Goal: Task Accomplishment & Management: Use online tool/utility

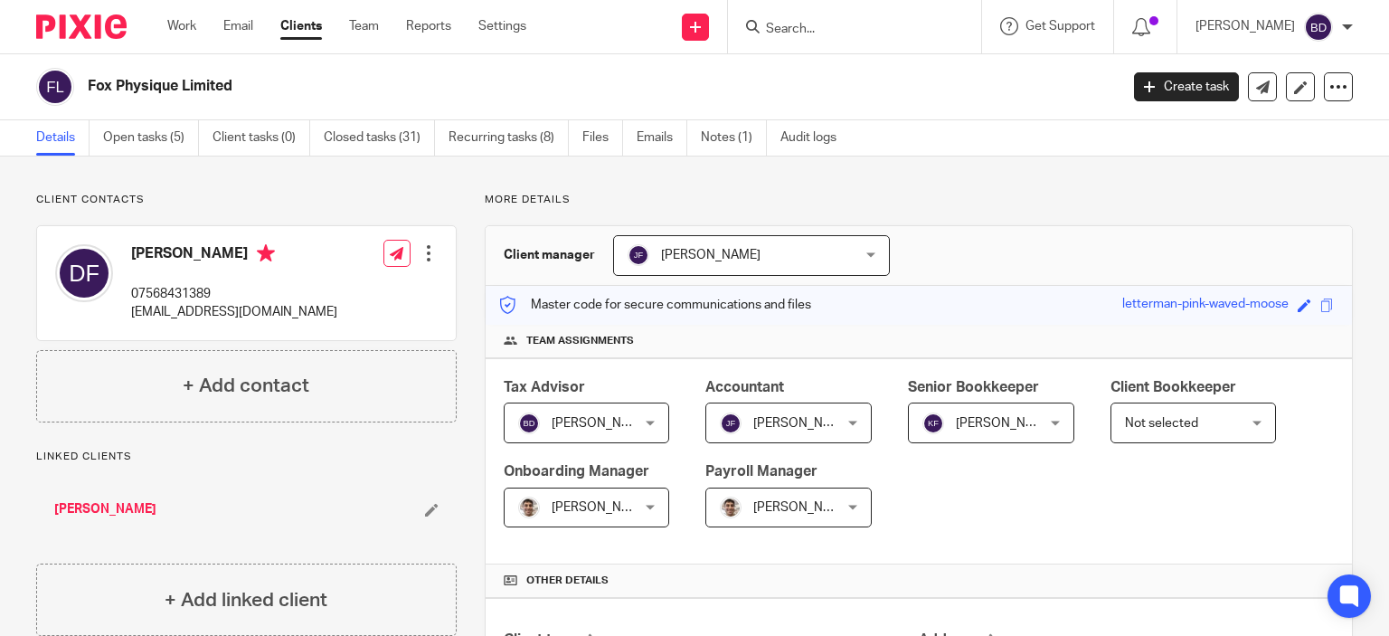
click at [791, 33] on input "Search" at bounding box center [845, 30] width 163 height 16
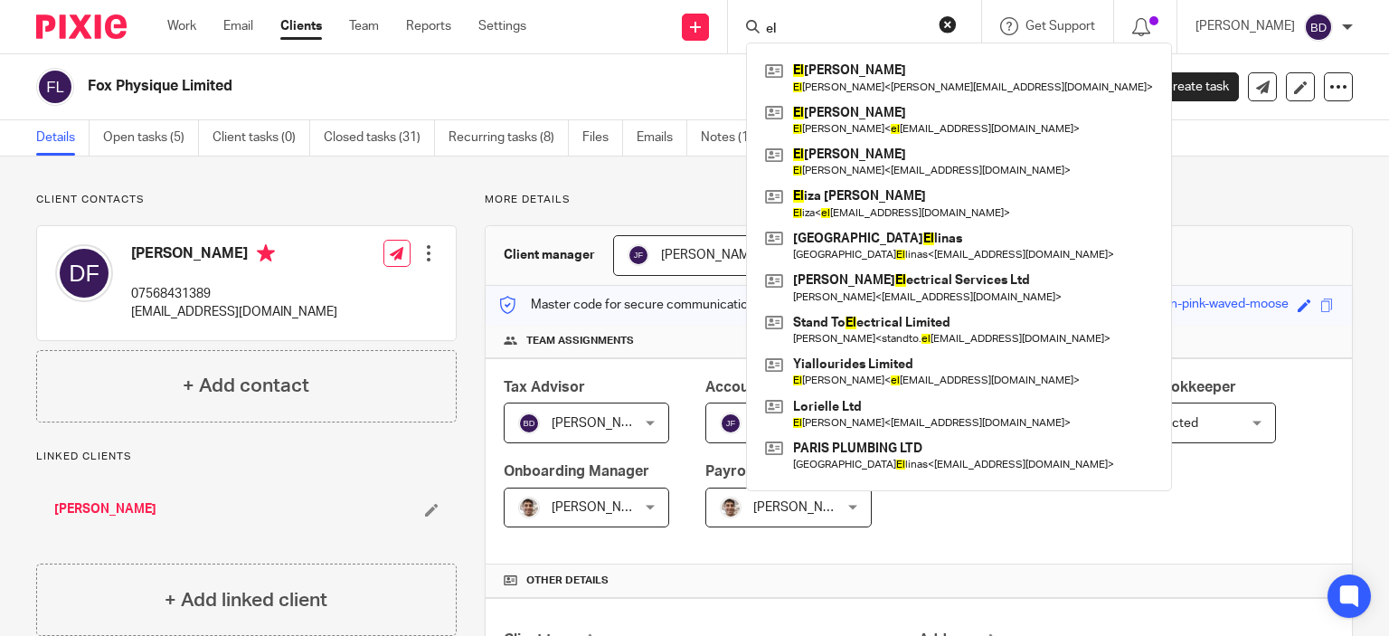
type input "e"
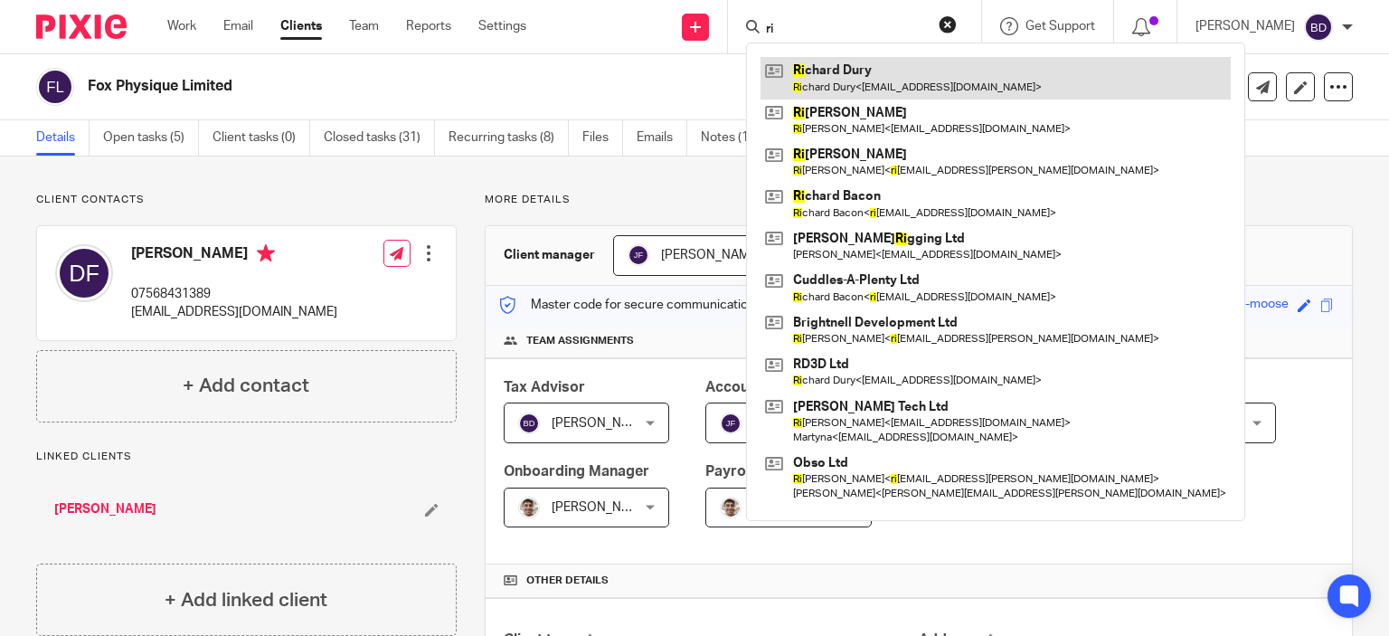
type input "ri"
click at [951, 69] on link at bounding box center [996, 78] width 470 height 42
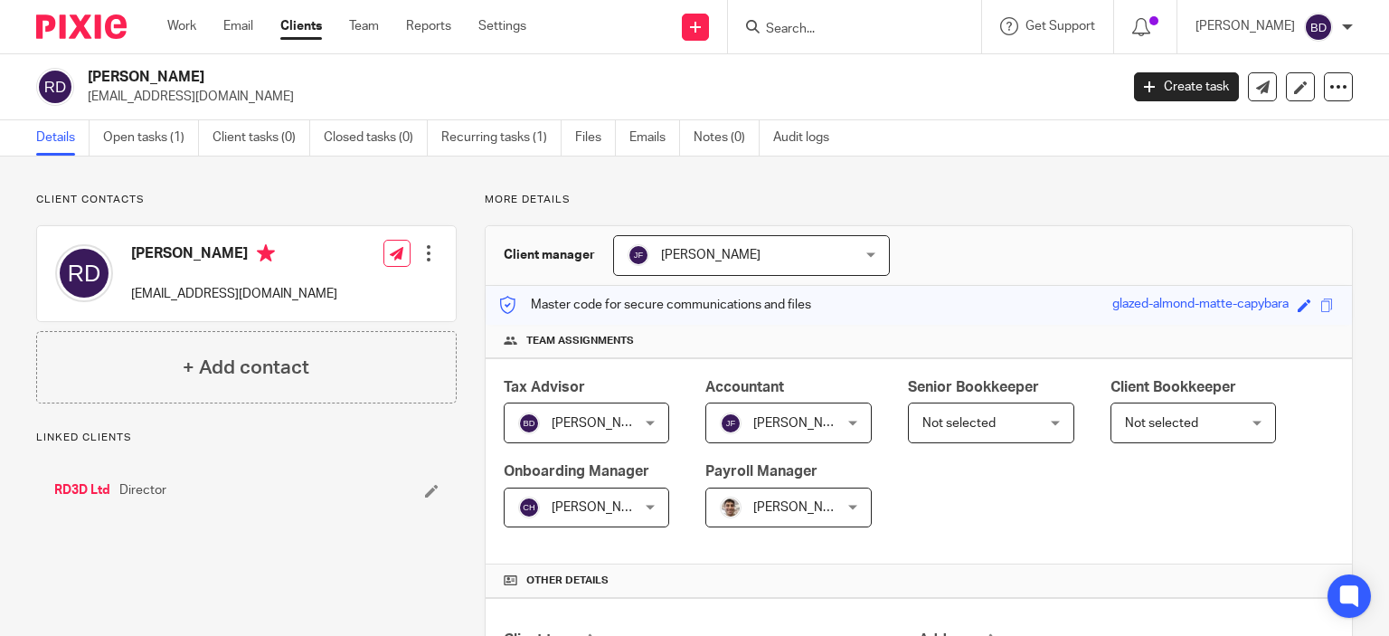
click at [159, 140] on link "Open tasks (1)" at bounding box center [151, 137] width 96 height 35
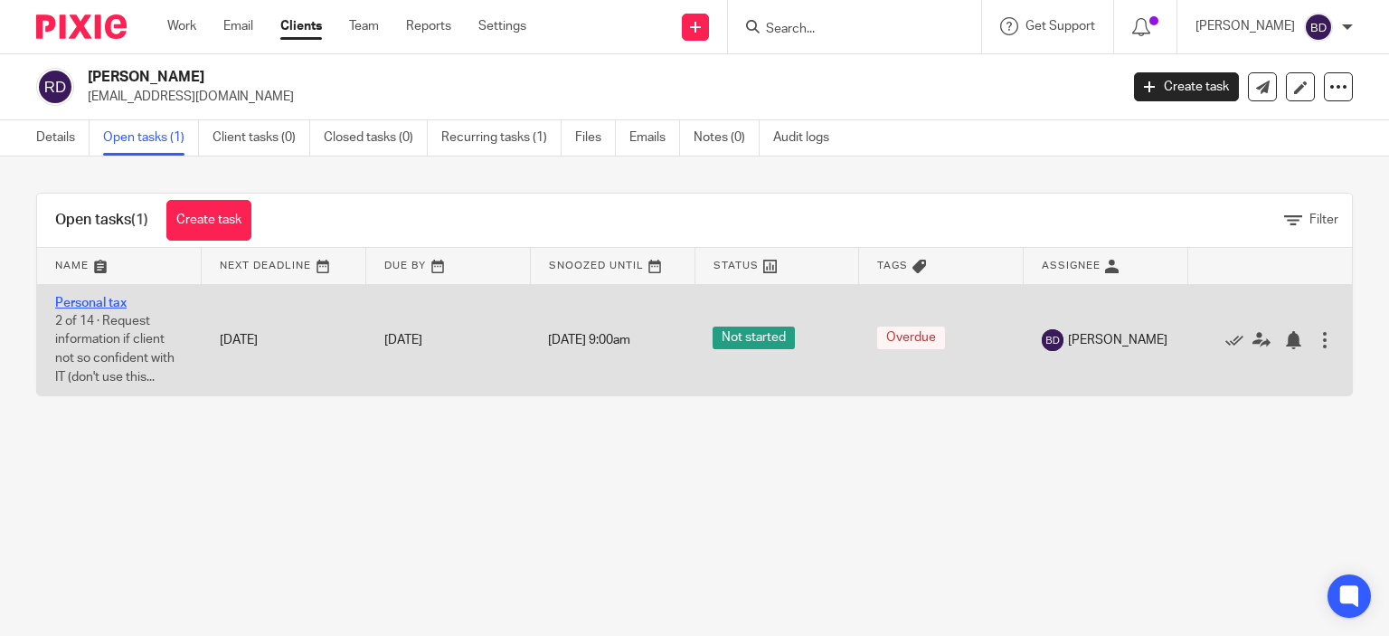
click at [106, 303] on link "Personal tax" at bounding box center [90, 303] width 71 height 13
